Goal: Transaction & Acquisition: Purchase product/service

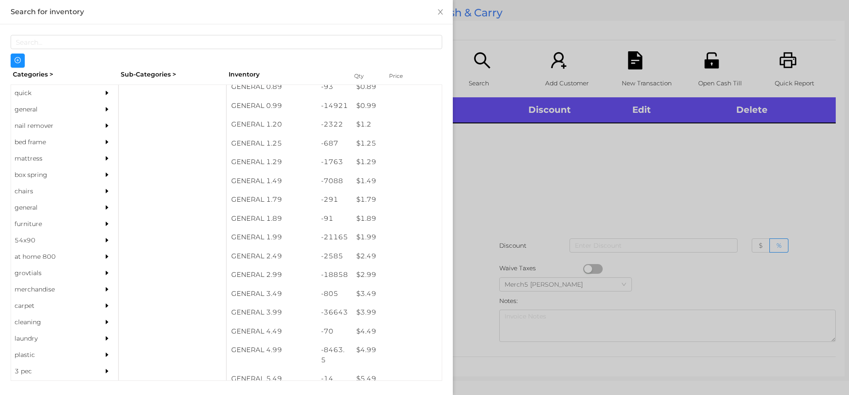
scroll to position [60, 0]
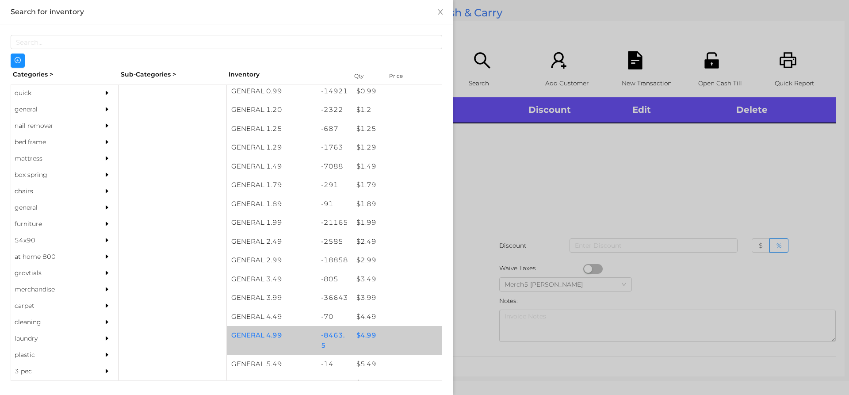
click at [363, 338] on div "$ 4.99" at bounding box center [397, 335] width 90 height 19
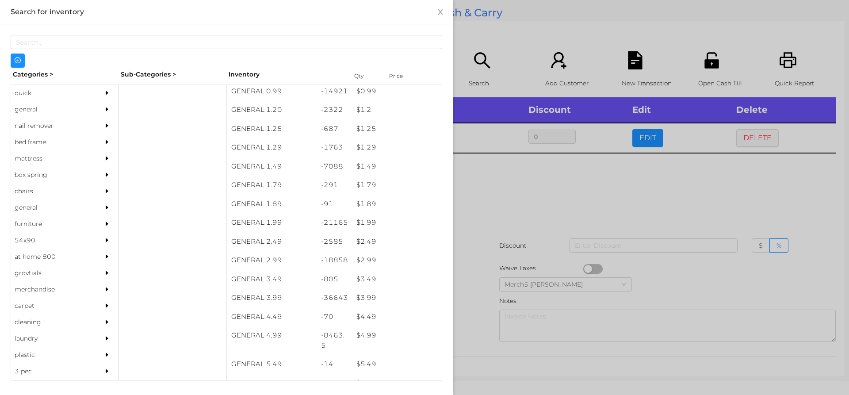
click at [481, 203] on div at bounding box center [424, 197] width 849 height 395
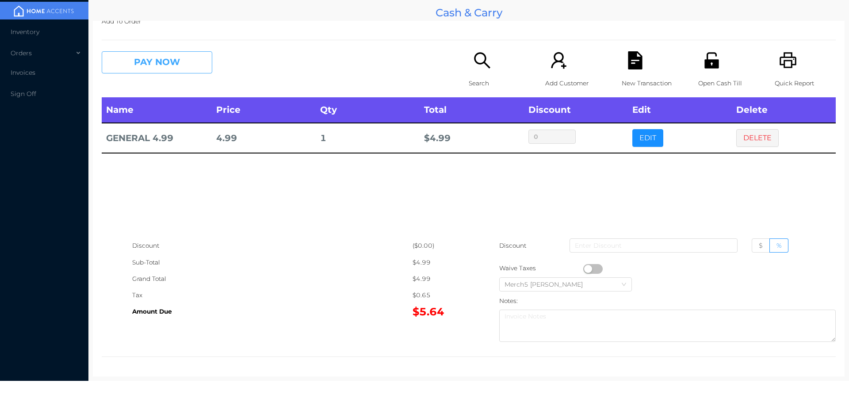
click at [184, 56] on button "PAY NOW" at bounding box center [157, 62] width 111 height 22
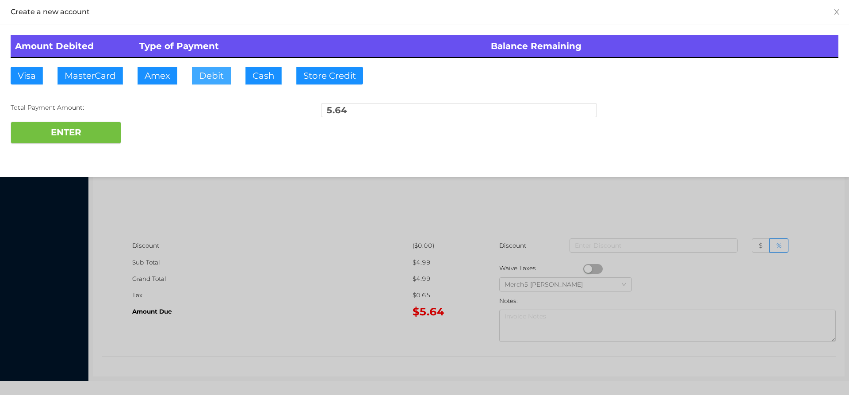
click at [210, 71] on button "Debit" at bounding box center [211, 76] width 39 height 18
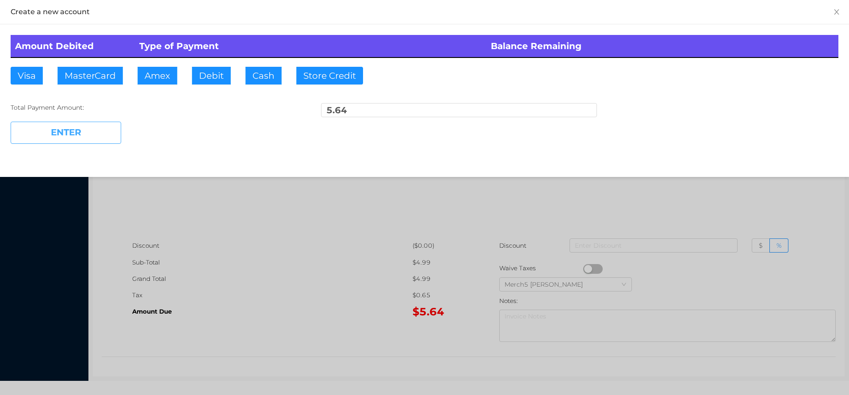
click at [77, 133] on button "ENTER" at bounding box center [66, 133] width 111 height 22
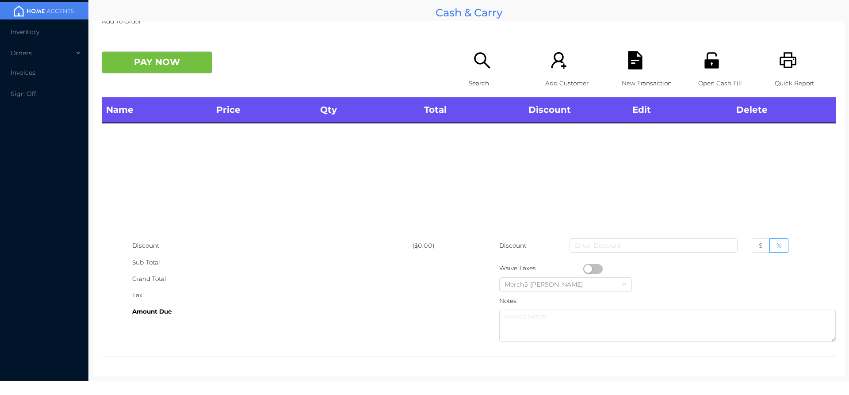
click at [475, 60] on icon "icon: search" at bounding box center [482, 60] width 18 height 18
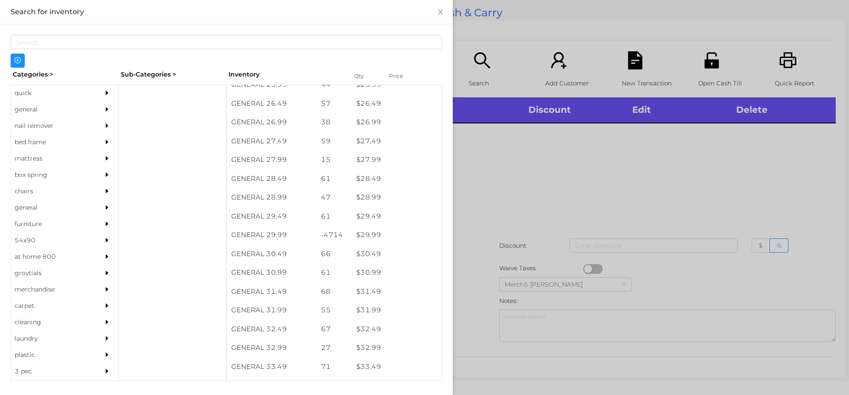
scroll to position [1188, 0]
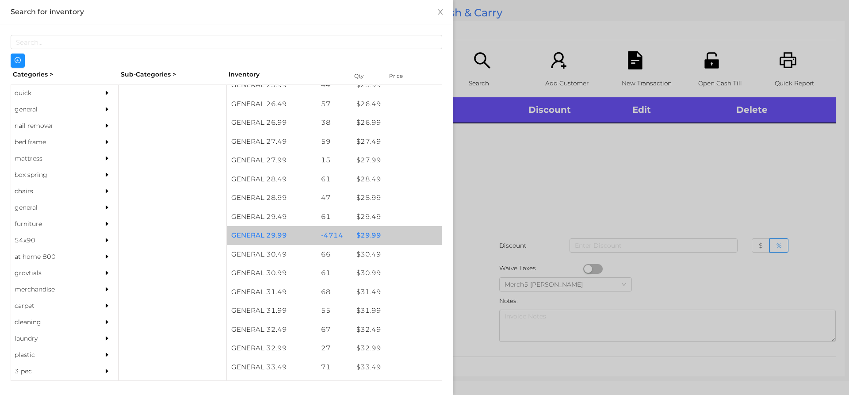
click at [374, 240] on div "$ 29.99" at bounding box center [397, 235] width 90 height 19
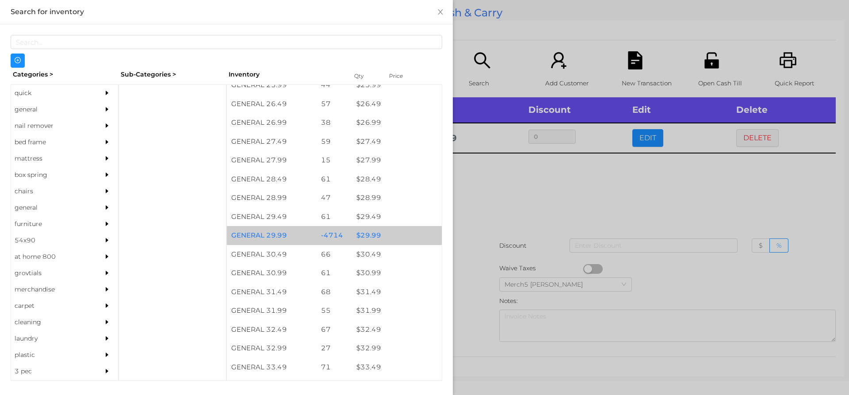
click at [367, 236] on div "$ 29.99" at bounding box center [397, 235] width 90 height 19
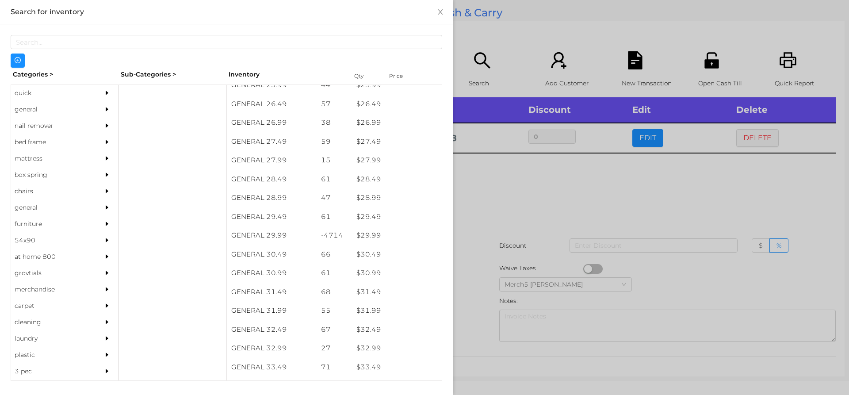
click at [498, 185] on div at bounding box center [424, 197] width 849 height 395
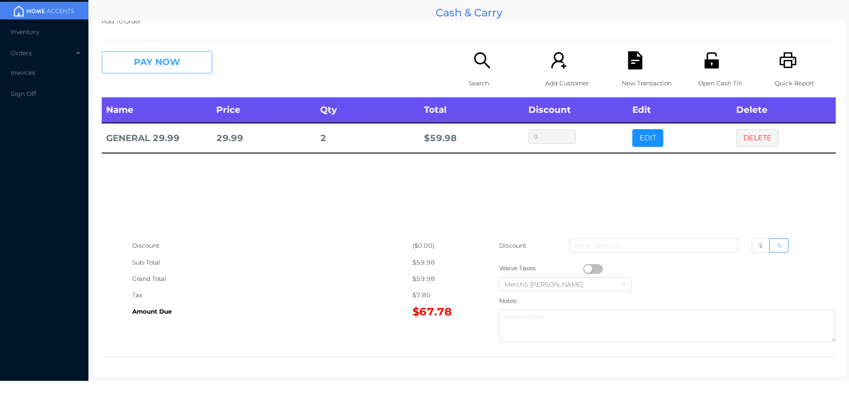
click at [186, 64] on button "PAY NOW" at bounding box center [157, 62] width 111 height 22
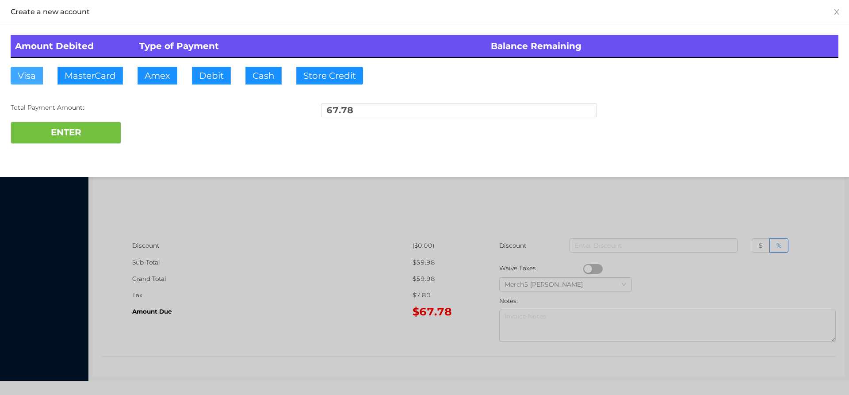
click at [12, 71] on button "Visa" at bounding box center [27, 76] width 32 height 18
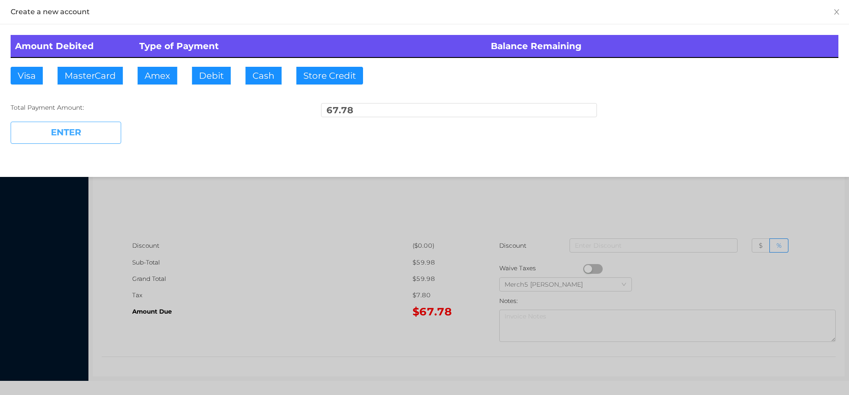
click at [53, 128] on button "ENTER" at bounding box center [66, 133] width 111 height 22
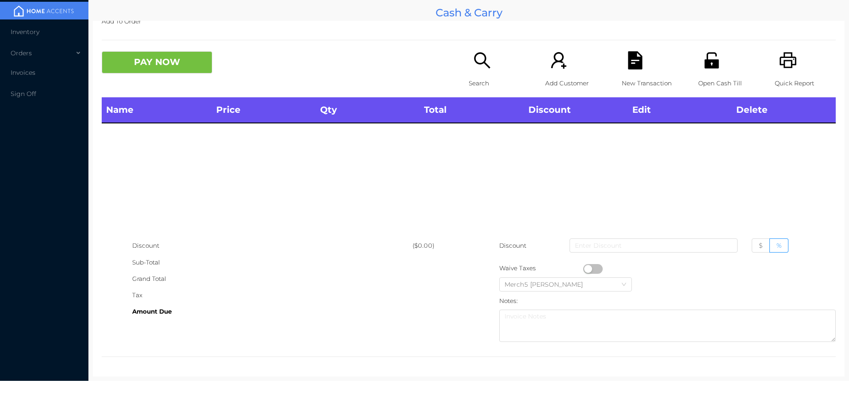
click at [476, 59] on icon "icon: search" at bounding box center [482, 60] width 18 height 18
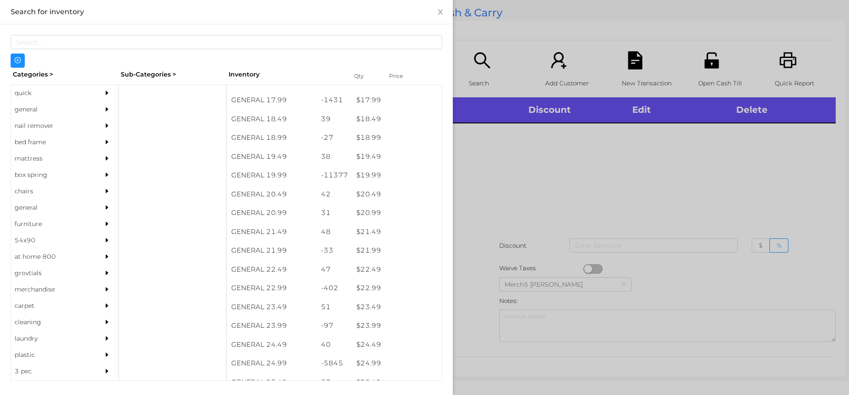
scroll to position [872, 0]
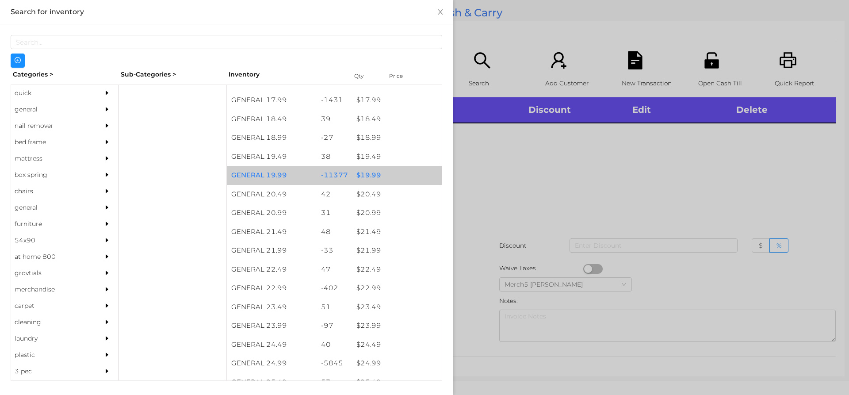
click at [370, 182] on div "$ 19.99" at bounding box center [397, 175] width 90 height 19
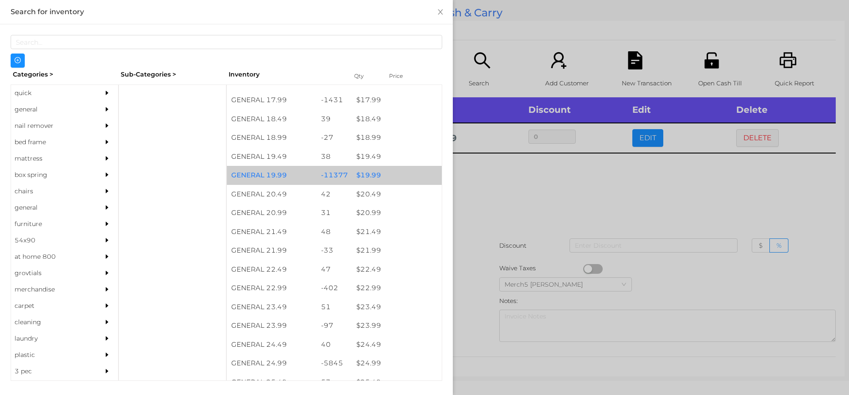
click at [367, 179] on div "$ 19.99" at bounding box center [397, 175] width 90 height 19
click at [367, 178] on div "$ 19.99" at bounding box center [397, 175] width 90 height 19
click at [367, 179] on div "$ 19.99" at bounding box center [397, 175] width 90 height 19
click at [375, 176] on div "$ 19.99" at bounding box center [397, 175] width 90 height 19
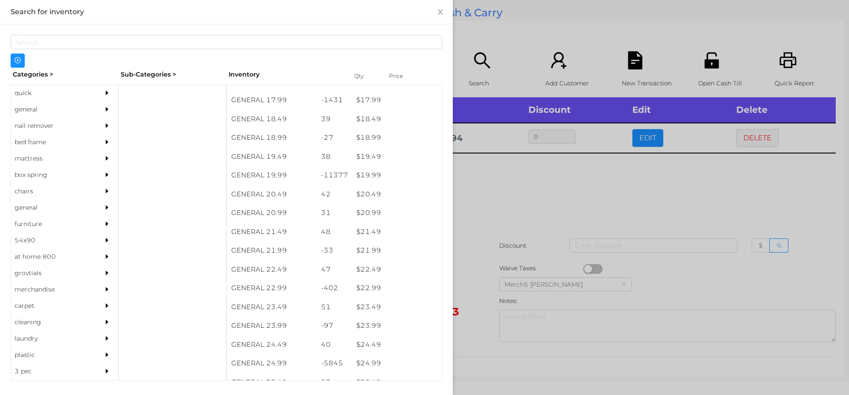
click at [484, 180] on div at bounding box center [424, 197] width 849 height 395
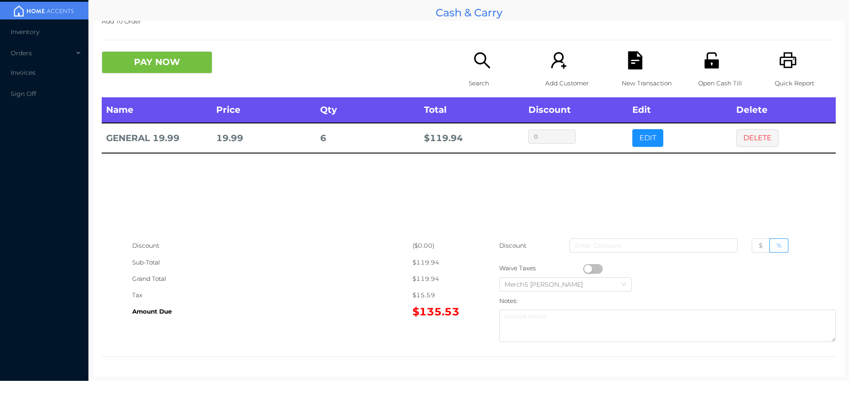
click at [161, 60] on button "PAY NOW" at bounding box center [157, 62] width 111 height 22
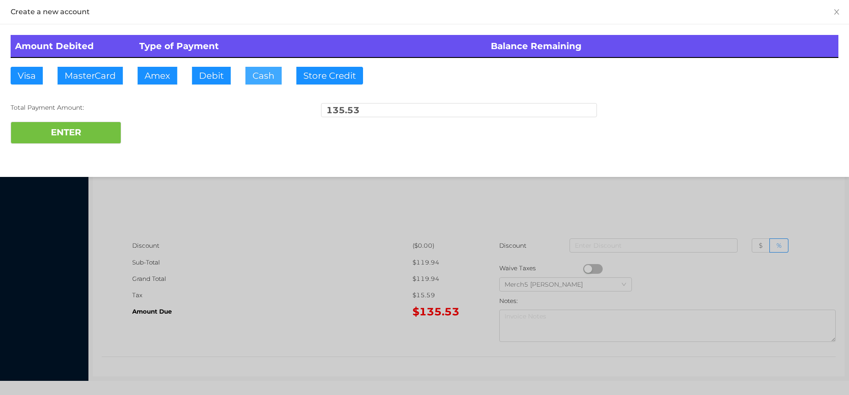
click at [260, 73] on button "Cash" at bounding box center [263, 76] width 36 height 18
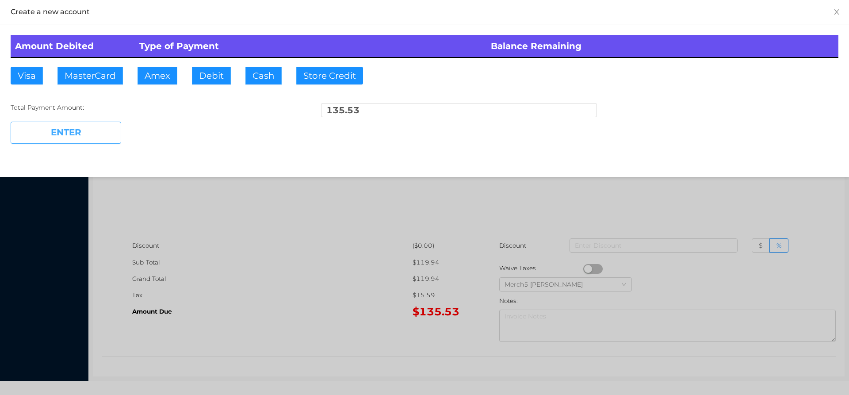
click at [67, 131] on button "ENTER" at bounding box center [66, 133] width 111 height 22
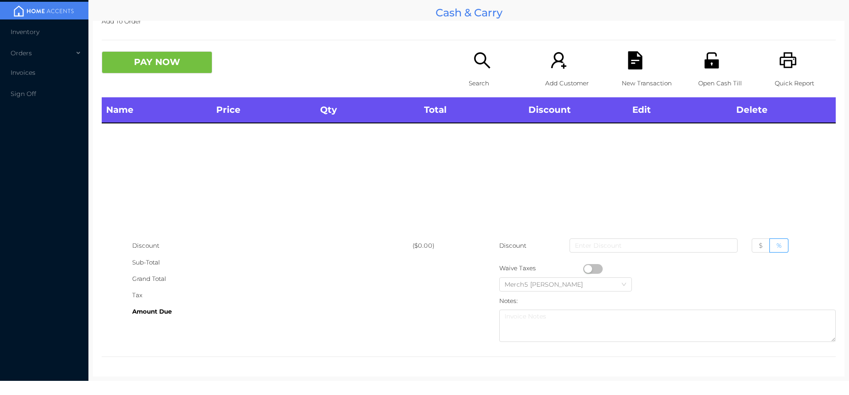
click at [784, 54] on icon "icon: printer" at bounding box center [788, 60] width 17 height 16
click at [785, 62] on icon "icon: printer" at bounding box center [788, 60] width 18 height 18
click at [485, 58] on icon "icon: search" at bounding box center [482, 60] width 18 height 18
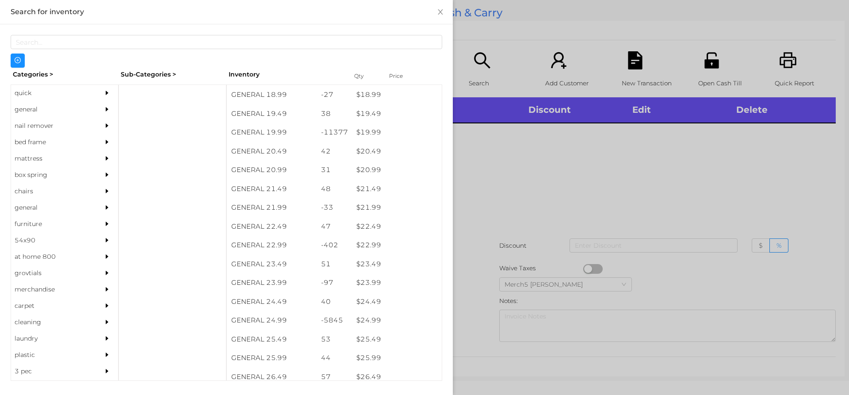
scroll to position [923, 0]
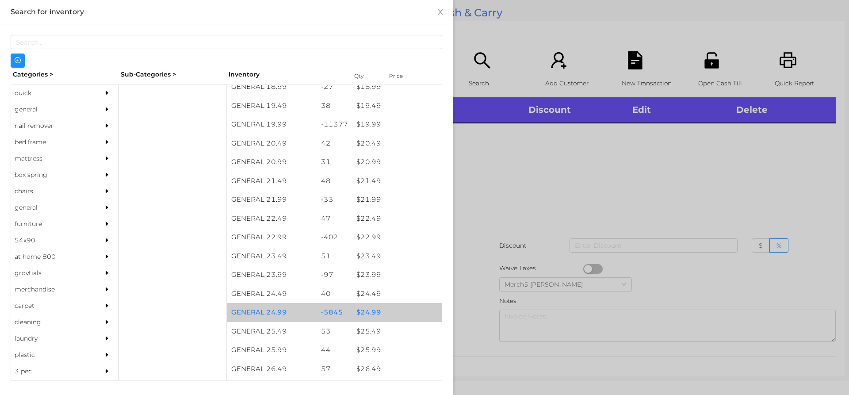
click at [375, 315] on div "$ 24.99" at bounding box center [397, 312] width 90 height 19
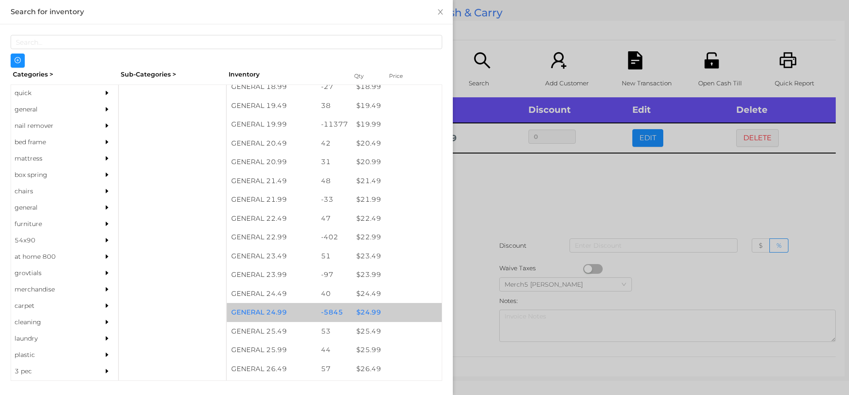
click at [371, 314] on div "$ 24.99" at bounding box center [397, 312] width 90 height 19
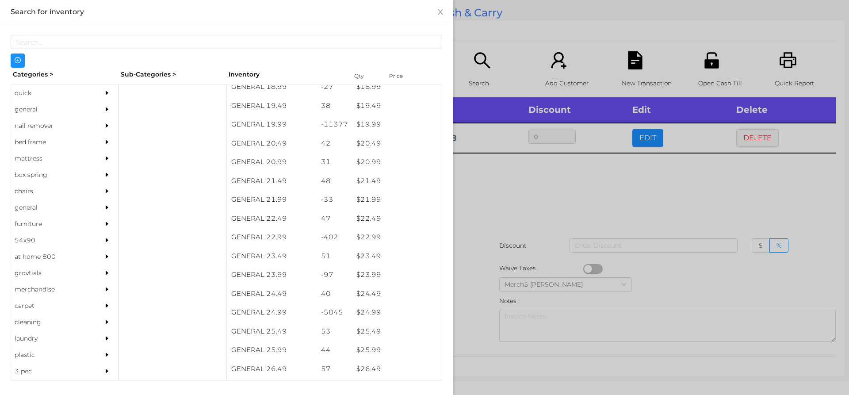
click at [494, 186] on div at bounding box center [424, 197] width 849 height 395
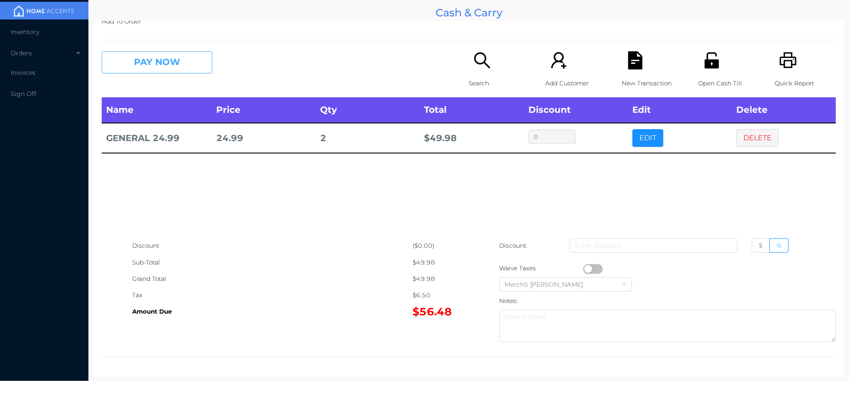
click at [190, 63] on button "PAY NOW" at bounding box center [157, 62] width 111 height 22
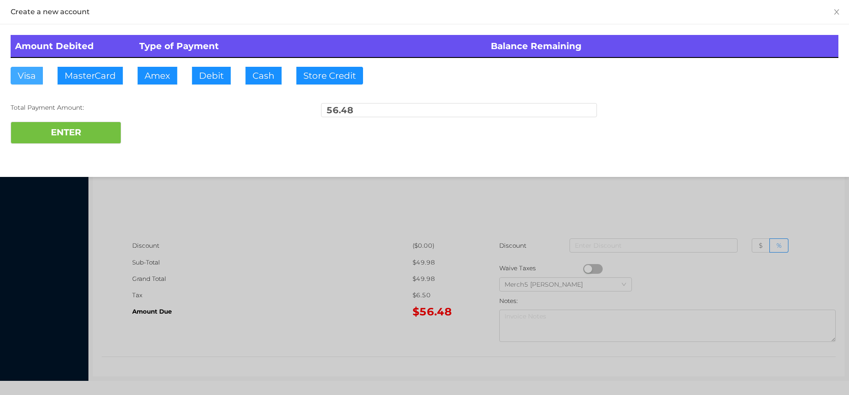
click at [25, 76] on button "Visa" at bounding box center [27, 76] width 32 height 18
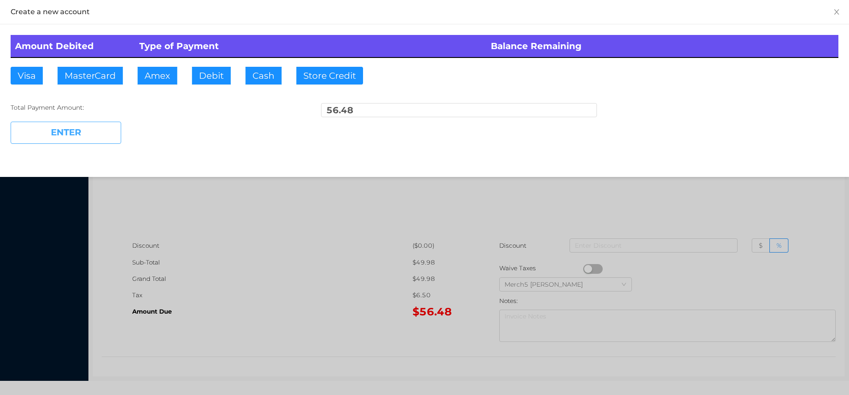
click at [54, 131] on button "ENTER" at bounding box center [66, 133] width 111 height 22
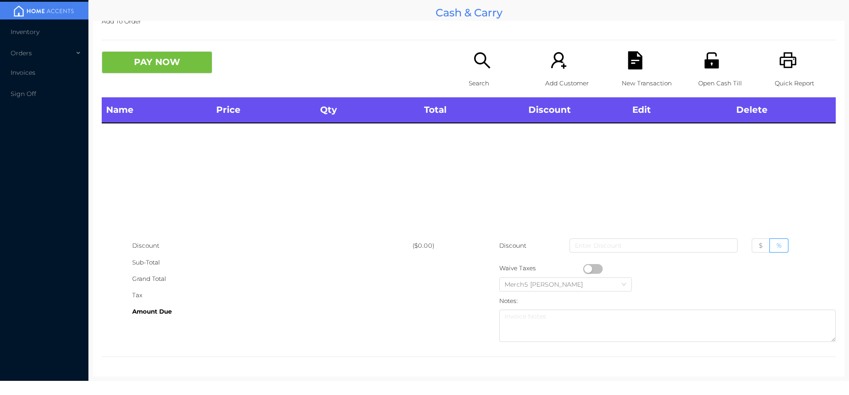
click at [479, 65] on icon "icon: search" at bounding box center [482, 60] width 18 height 18
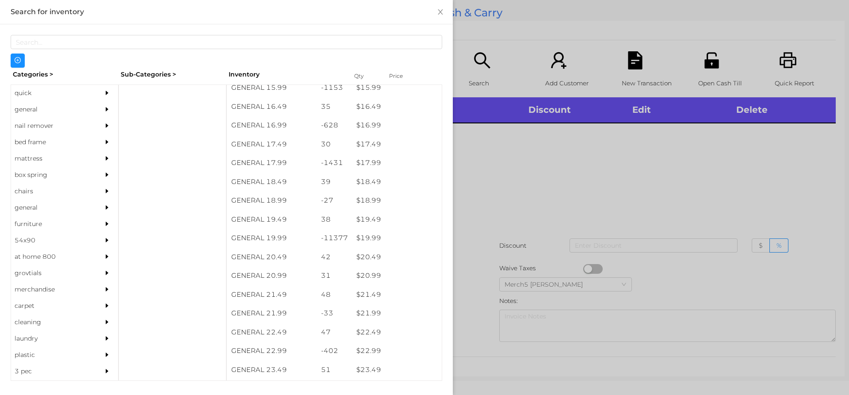
scroll to position [809, 0]
click at [371, 242] on div "$ 19.99" at bounding box center [397, 238] width 90 height 19
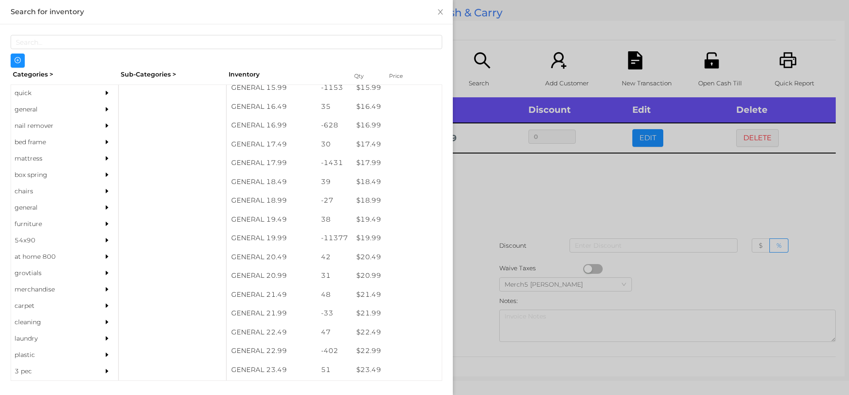
click at [490, 187] on div at bounding box center [424, 197] width 849 height 395
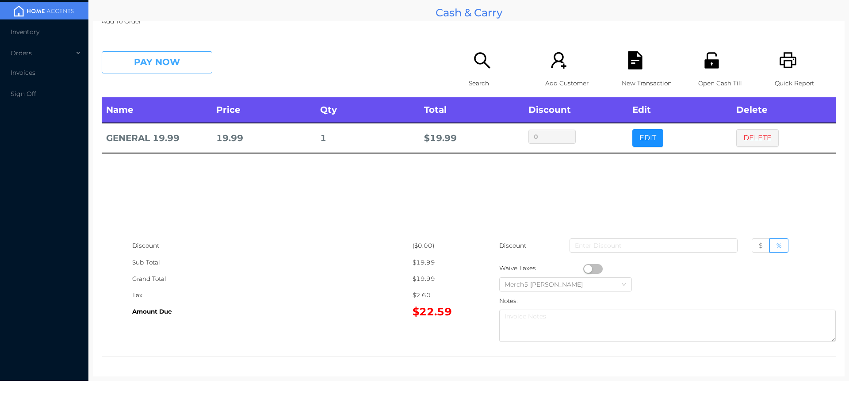
click at [181, 62] on button "PAY NOW" at bounding box center [157, 62] width 111 height 22
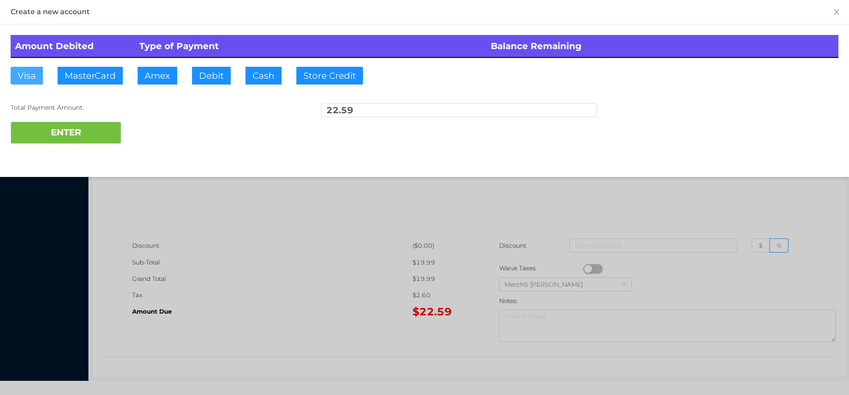
click at [24, 74] on button "Visa" at bounding box center [27, 76] width 32 height 18
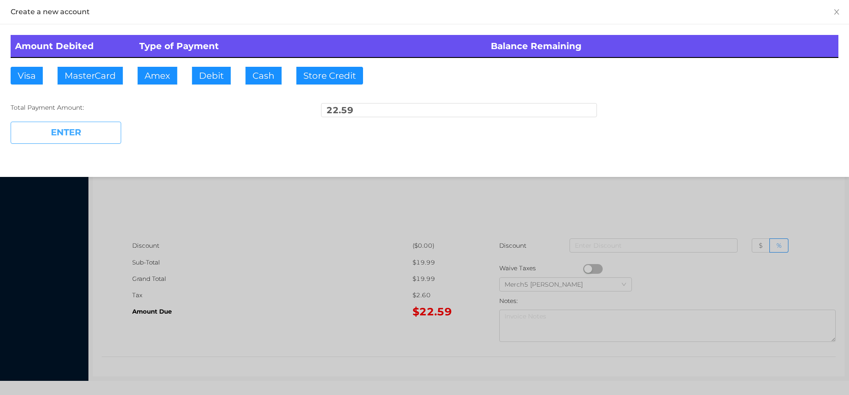
click at [50, 130] on button "ENTER" at bounding box center [66, 133] width 111 height 22
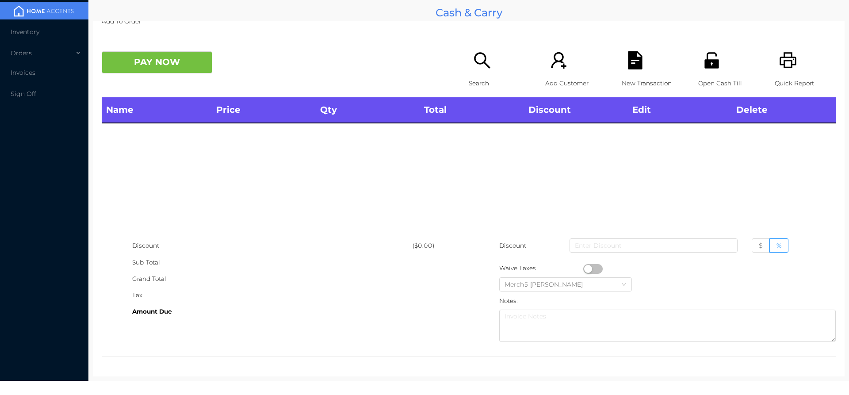
click at [480, 60] on icon "icon: search" at bounding box center [482, 60] width 18 height 18
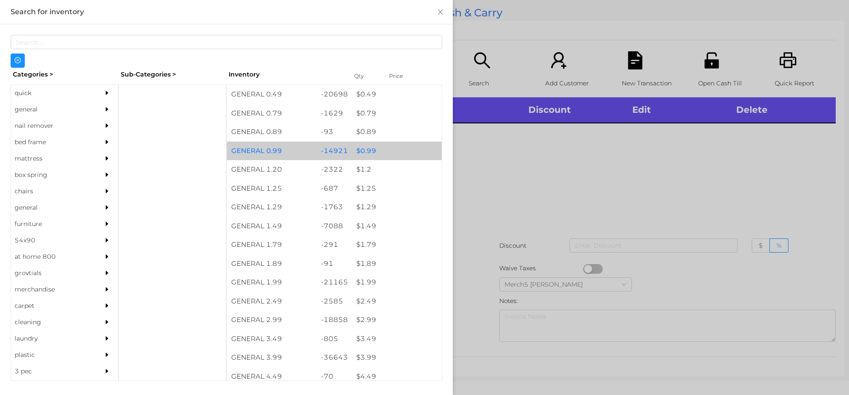
click at [367, 155] on div "$ 0.99" at bounding box center [397, 151] width 90 height 19
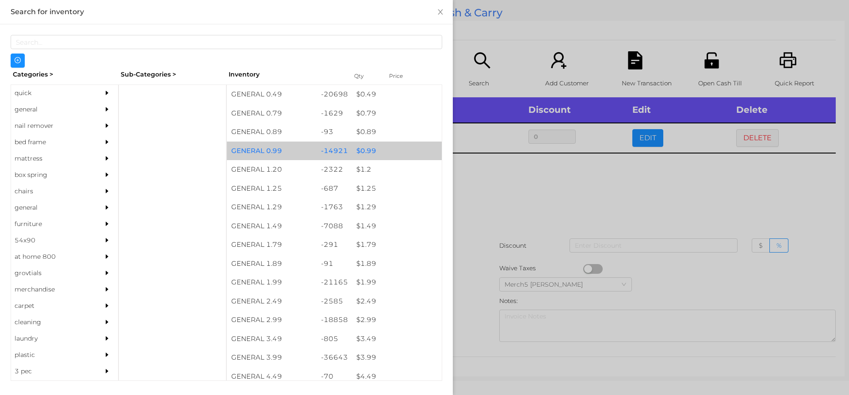
click at [371, 148] on div "$ 0.99" at bounding box center [397, 151] width 90 height 19
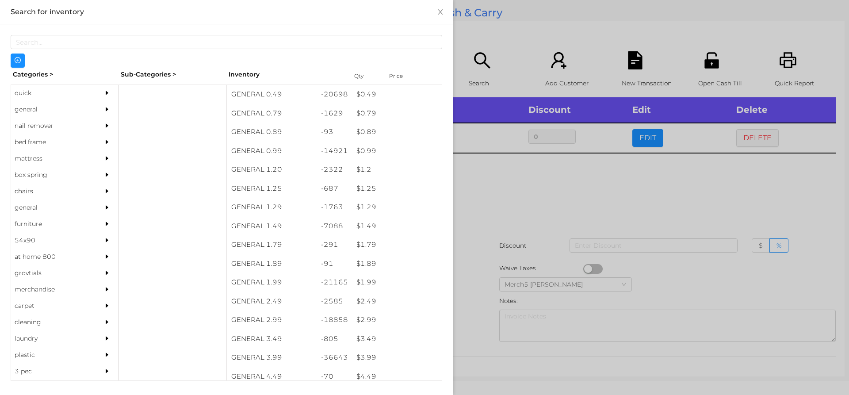
click at [490, 188] on div at bounding box center [424, 197] width 849 height 395
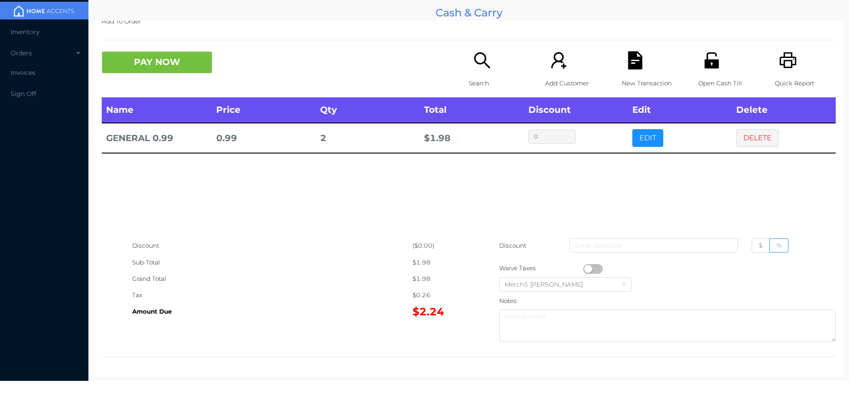
click at [477, 58] on icon "icon: search" at bounding box center [482, 60] width 18 height 18
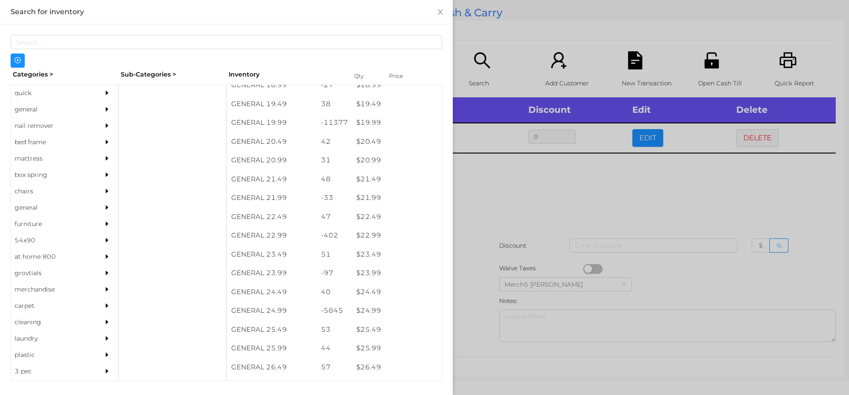
scroll to position [930, 0]
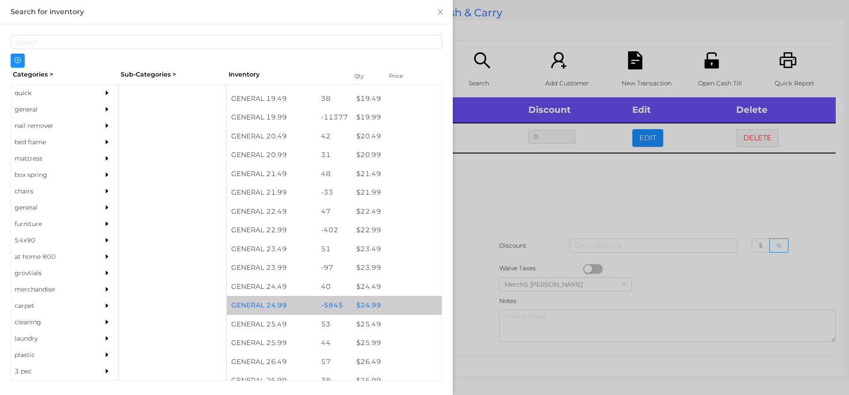
click at [369, 306] on div "$ 24.99" at bounding box center [397, 305] width 90 height 19
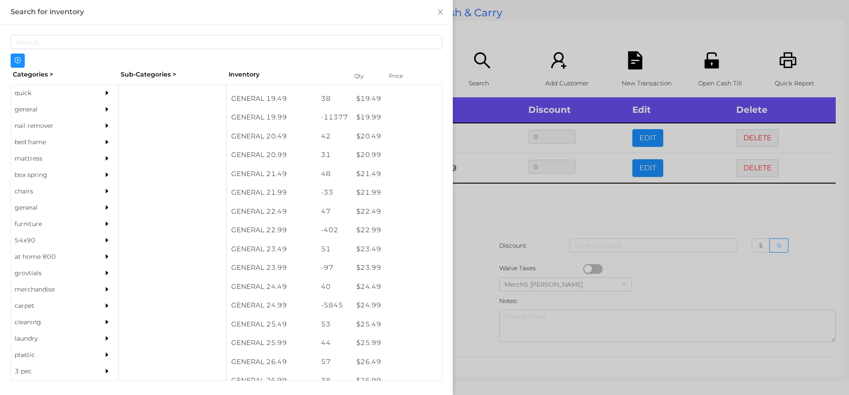
click at [484, 200] on div at bounding box center [424, 197] width 849 height 395
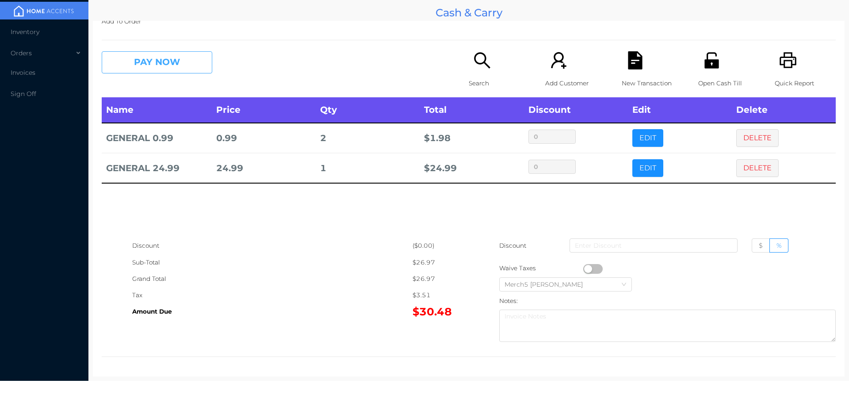
click at [185, 68] on button "PAY NOW" at bounding box center [157, 62] width 111 height 22
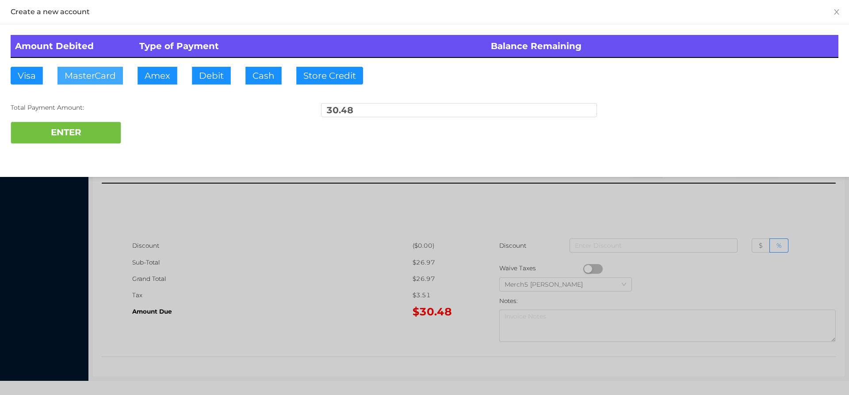
click at [86, 75] on button "MasterCard" at bounding box center [89, 76] width 65 height 18
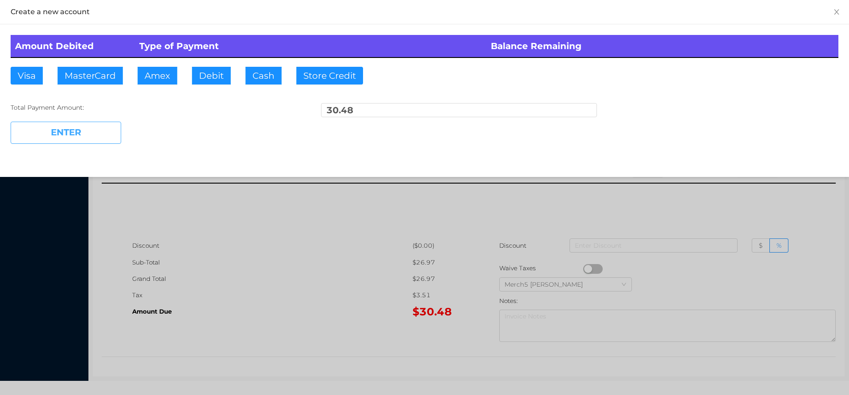
click at [68, 131] on button "ENTER" at bounding box center [66, 133] width 111 height 22
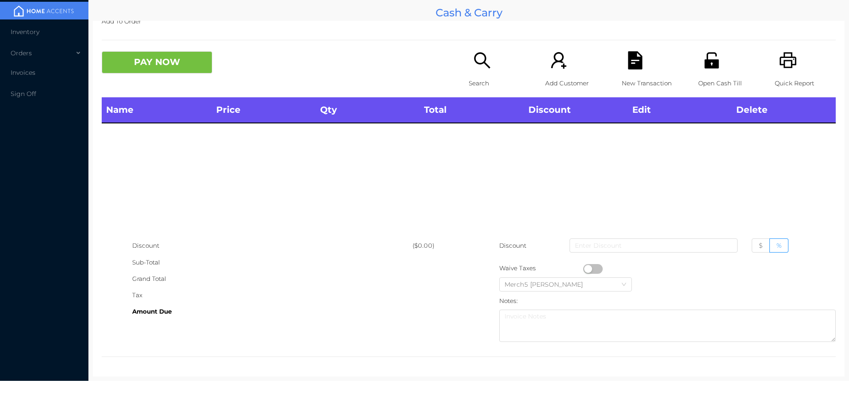
click at [785, 61] on icon "icon: printer" at bounding box center [788, 60] width 17 height 16
